Goal: Task Accomplishment & Management: Complete application form

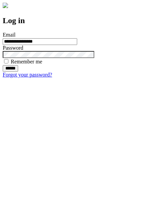
type input "**********"
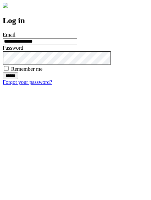
click at [18, 79] on input "******" at bounding box center [10, 76] width 15 height 7
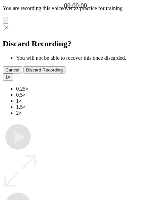
type input "**********"
